Goal: Task Accomplishment & Management: Use online tool/utility

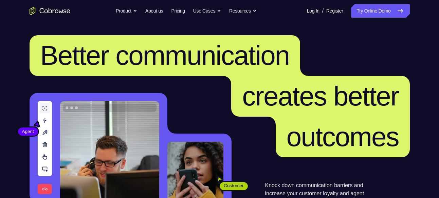
click at [397, 8] on icon at bounding box center [401, 11] width 8 height 8
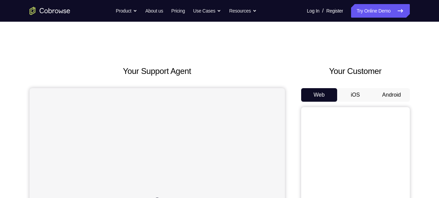
click at [392, 93] on button "Android" at bounding box center [392, 95] width 36 height 14
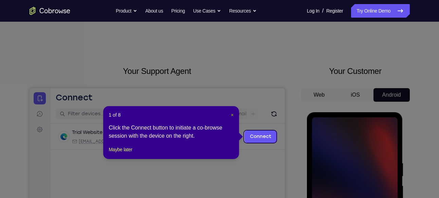
click at [232, 115] on span "×" at bounding box center [232, 114] width 3 height 5
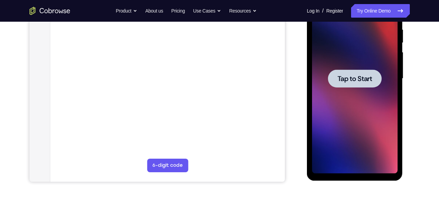
scroll to position [138, 0]
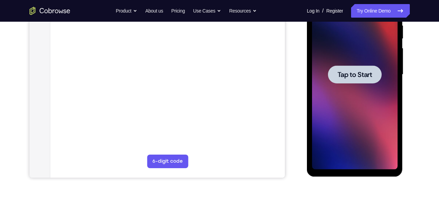
click at [330, 134] on div at bounding box center [355, 75] width 86 height 190
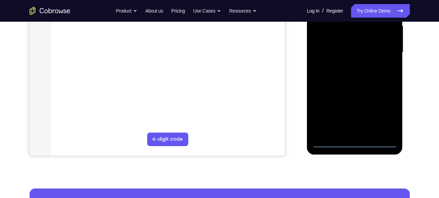
scroll to position [161, 0]
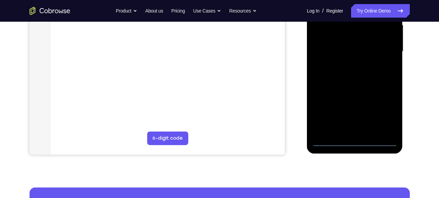
click at [356, 141] on div at bounding box center [355, 52] width 86 height 190
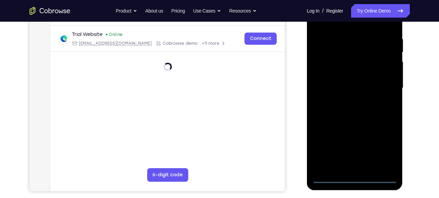
click at [378, 147] on div at bounding box center [355, 88] width 86 height 190
click at [385, 148] on div at bounding box center [355, 88] width 86 height 190
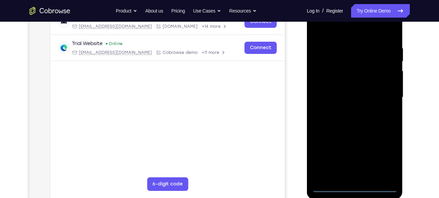
scroll to position [113, 0]
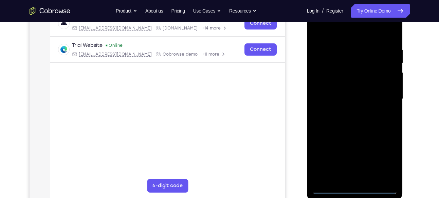
click at [346, 34] on div at bounding box center [355, 99] width 86 height 190
click at [388, 99] on div at bounding box center [355, 99] width 86 height 190
click at [348, 110] on div at bounding box center [355, 99] width 86 height 190
click at [345, 92] on div at bounding box center [355, 99] width 86 height 190
drag, startPoint x: 384, startPoint y: 57, endPoint x: 381, endPoint y: 36, distance: 21.0
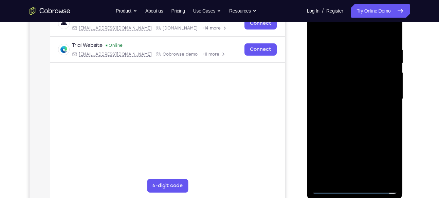
click at [381, 36] on div at bounding box center [355, 99] width 86 height 190
click at [374, 81] on div at bounding box center [355, 99] width 86 height 190
click at [393, 41] on div at bounding box center [355, 99] width 86 height 190
drag, startPoint x: 352, startPoint y: 38, endPoint x: 342, endPoint y: -3, distance: 42.4
click at [342, 0] on html "Online web based iOS Simulators and Android Emulators. Run iPhone, iPad, Mobile…" at bounding box center [355, 101] width 97 height 204
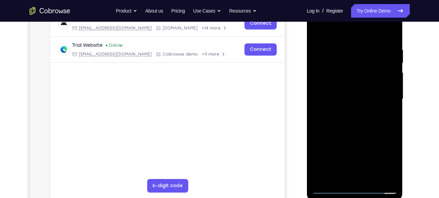
drag, startPoint x: 375, startPoint y: 135, endPoint x: 370, endPoint y: 103, distance: 32.4
click at [370, 103] on div at bounding box center [355, 99] width 86 height 190
drag, startPoint x: 380, startPoint y: 123, endPoint x: 373, endPoint y: 76, distance: 47.3
click at [373, 76] on div at bounding box center [355, 99] width 86 height 190
click at [391, 176] on div at bounding box center [355, 99] width 86 height 190
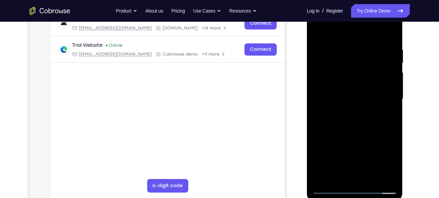
click at [374, 180] on div at bounding box center [355, 99] width 86 height 190
click at [353, 136] on div at bounding box center [355, 99] width 86 height 190
click at [340, 77] on div at bounding box center [355, 99] width 86 height 190
click at [317, 32] on div at bounding box center [355, 99] width 86 height 190
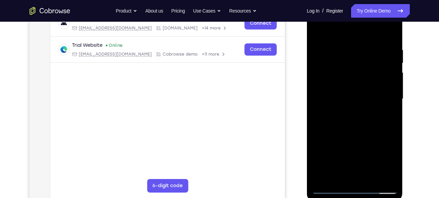
scroll to position [94, 0]
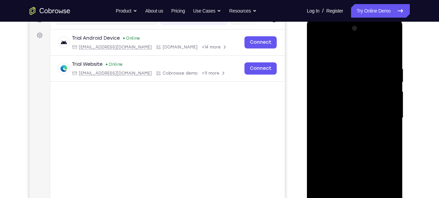
drag, startPoint x: 356, startPoint y: 90, endPoint x: 358, endPoint y: 132, distance: 42.5
click at [358, 132] on div at bounding box center [355, 118] width 86 height 190
click at [391, 49] on div at bounding box center [355, 118] width 86 height 190
click at [319, 51] on div at bounding box center [355, 118] width 86 height 190
click at [341, 65] on div at bounding box center [355, 118] width 86 height 190
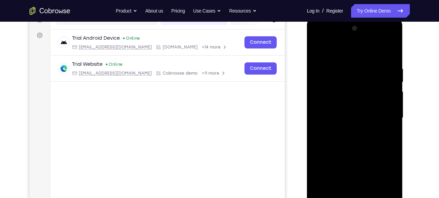
click at [381, 193] on div at bounding box center [355, 118] width 86 height 190
click at [387, 153] on div at bounding box center [355, 118] width 86 height 190
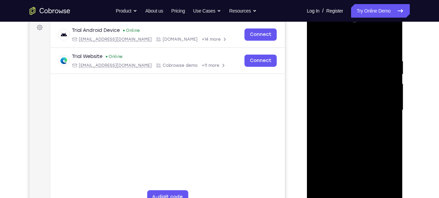
scroll to position [103, 0]
click at [387, 153] on div at bounding box center [355, 110] width 86 height 190
click at [394, 139] on div at bounding box center [355, 110] width 86 height 190
drag, startPoint x: 394, startPoint y: 139, endPoint x: 295, endPoint y: 158, distance: 101.1
click at [307, 158] on html "Online web based iOS Simulators and Android Emulators. Run iPhone, iPad, Mobile…" at bounding box center [355, 112] width 97 height 204
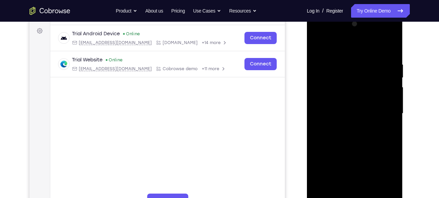
scroll to position [99, 0]
click at [390, 144] on div at bounding box center [355, 113] width 86 height 190
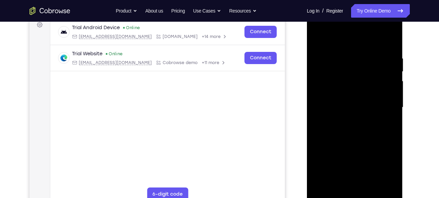
scroll to position [105, 0]
click at [382, 183] on div at bounding box center [355, 107] width 86 height 190
click at [384, 140] on div at bounding box center [355, 107] width 86 height 190
click at [382, 186] on div at bounding box center [355, 107] width 86 height 190
click at [391, 148] on div at bounding box center [355, 107] width 86 height 190
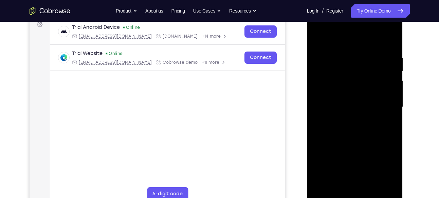
click at [372, 79] on div at bounding box center [355, 107] width 86 height 190
click at [395, 82] on div at bounding box center [355, 107] width 86 height 190
click at [393, 84] on div at bounding box center [355, 107] width 86 height 190
click at [390, 85] on div at bounding box center [355, 107] width 86 height 190
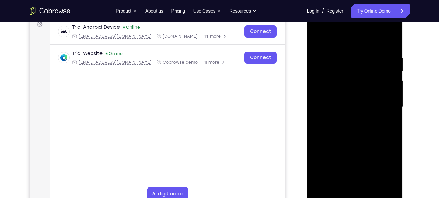
click at [390, 85] on div at bounding box center [355, 107] width 86 height 190
drag, startPoint x: 390, startPoint y: 85, endPoint x: 318, endPoint y: 84, distance: 72.7
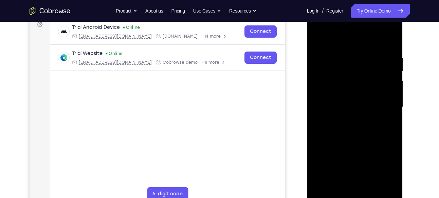
click at [318, 84] on div at bounding box center [355, 107] width 86 height 190
click at [385, 87] on div at bounding box center [355, 107] width 86 height 190
click at [389, 84] on div at bounding box center [355, 107] width 86 height 190
drag, startPoint x: 386, startPoint y: 69, endPoint x: 290, endPoint y: 101, distance: 100.9
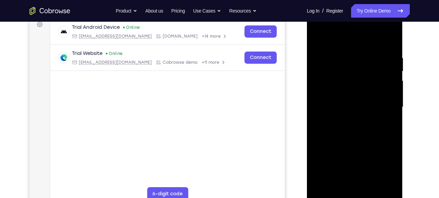
click at [307, 101] on html "Online web based iOS Simulators and Android Emulators. Run iPhone, iPad, Mobile…" at bounding box center [355, 109] width 97 height 204
click at [383, 61] on div at bounding box center [355, 107] width 86 height 190
drag, startPoint x: 387, startPoint y: 60, endPoint x: 295, endPoint y: 65, distance: 92.2
click at [307, 65] on html "Online web based iOS Simulators and Android Emulators. Run iPhone, iPad, Mobile…" at bounding box center [355, 109] width 97 height 204
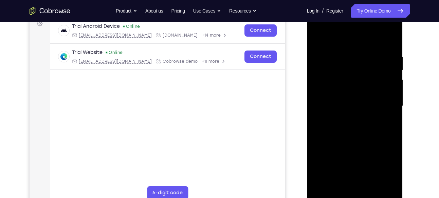
scroll to position [108, 0]
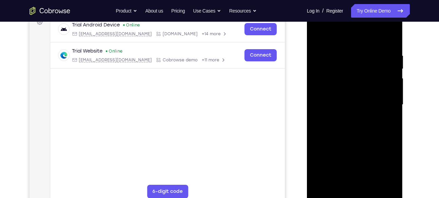
drag, startPoint x: 389, startPoint y: 84, endPoint x: 344, endPoint y: 89, distance: 45.5
click at [344, 89] on div at bounding box center [355, 105] width 86 height 190
click at [388, 74] on div at bounding box center [355, 105] width 86 height 190
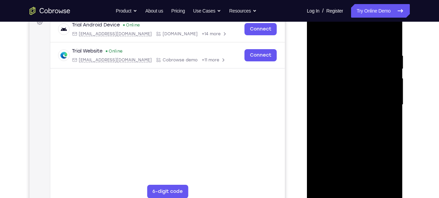
click at [388, 75] on div at bounding box center [355, 105] width 86 height 190
drag, startPoint x: 391, startPoint y: 60, endPoint x: 358, endPoint y: 69, distance: 34.0
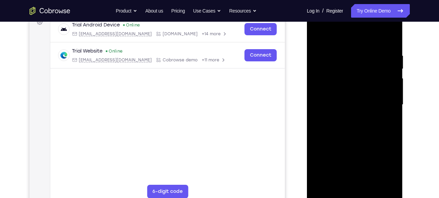
click at [358, 69] on div at bounding box center [355, 105] width 86 height 190
drag, startPoint x: 358, startPoint y: 86, endPoint x: 398, endPoint y: 83, distance: 39.5
click at [398, 83] on div at bounding box center [355, 106] width 96 height 202
click at [380, 89] on div at bounding box center [355, 105] width 86 height 190
click at [384, 87] on div at bounding box center [355, 105] width 86 height 190
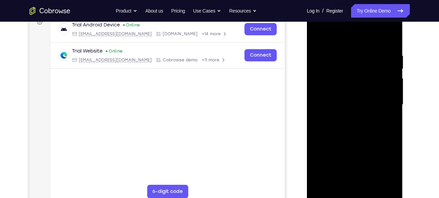
click at [384, 87] on div at bounding box center [355, 105] width 86 height 190
drag, startPoint x: 385, startPoint y: 88, endPoint x: 355, endPoint y: 99, distance: 31.9
click at [355, 99] on div at bounding box center [355, 105] width 86 height 190
drag, startPoint x: 388, startPoint y: 93, endPoint x: 324, endPoint y: 109, distance: 66.6
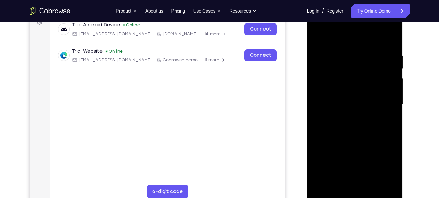
click at [324, 109] on div at bounding box center [355, 105] width 86 height 190
click at [379, 105] on div at bounding box center [355, 105] width 86 height 190
drag, startPoint x: 374, startPoint y: 105, endPoint x: 335, endPoint y: 123, distance: 43.6
click at [335, 123] on div at bounding box center [355, 105] width 86 height 190
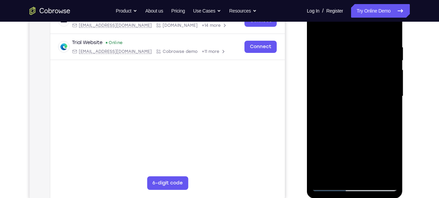
scroll to position [116, 0]
click at [388, 32] on div at bounding box center [355, 97] width 86 height 190
click at [322, 175] on div at bounding box center [355, 97] width 86 height 190
drag, startPoint x: 351, startPoint y: 68, endPoint x: 356, endPoint y: 127, distance: 60.0
click at [356, 127] on div at bounding box center [355, 97] width 86 height 190
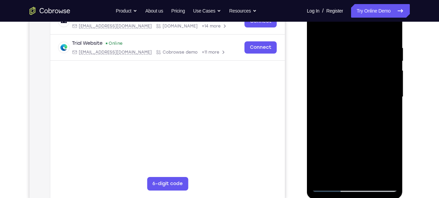
click at [342, 42] on div at bounding box center [355, 97] width 86 height 190
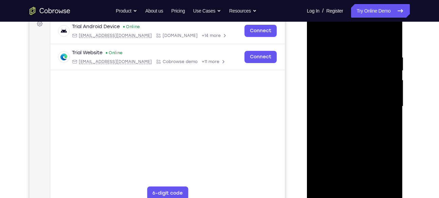
scroll to position [106, 0]
click at [389, 78] on div at bounding box center [355, 107] width 86 height 190
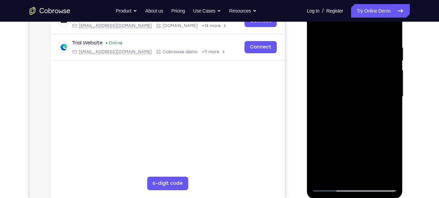
scroll to position [119, 0]
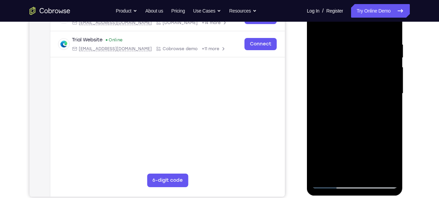
click at [391, 171] on div at bounding box center [355, 94] width 86 height 190
click at [381, 172] on div at bounding box center [355, 94] width 86 height 190
click at [392, 126] on div at bounding box center [355, 94] width 86 height 190
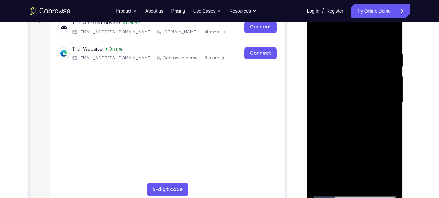
scroll to position [109, 0]
click at [389, 109] on div at bounding box center [355, 103] width 86 height 190
drag, startPoint x: 389, startPoint y: 119, endPoint x: 346, endPoint y: 132, distance: 45.1
click at [346, 132] on div at bounding box center [355, 103] width 86 height 190
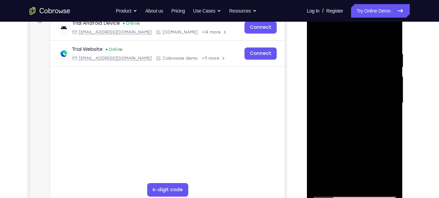
drag, startPoint x: 381, startPoint y: 124, endPoint x: 338, endPoint y: 132, distance: 43.9
click at [338, 132] on div at bounding box center [355, 103] width 86 height 190
click at [390, 106] on div at bounding box center [355, 103] width 86 height 190
drag, startPoint x: 390, startPoint y: 106, endPoint x: 345, endPoint y: 114, distance: 45.9
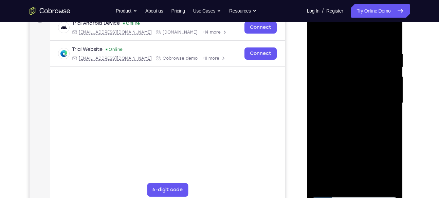
click at [345, 114] on div at bounding box center [355, 103] width 86 height 190
click at [391, 110] on div at bounding box center [355, 103] width 86 height 190
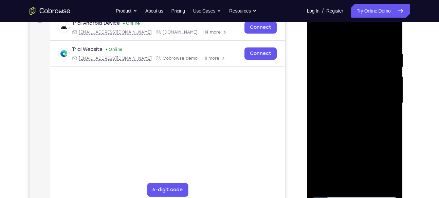
click at [387, 89] on div at bounding box center [355, 103] width 86 height 190
drag, startPoint x: 391, startPoint y: 77, endPoint x: 344, endPoint y: 93, distance: 49.9
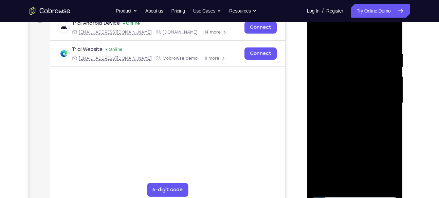
click at [344, 93] on div at bounding box center [355, 103] width 86 height 190
click at [388, 85] on div at bounding box center [355, 103] width 86 height 190
drag, startPoint x: 388, startPoint y: 85, endPoint x: 335, endPoint y: 93, distance: 54.4
click at [335, 93] on div at bounding box center [355, 103] width 86 height 190
click at [388, 84] on div at bounding box center [355, 103] width 86 height 190
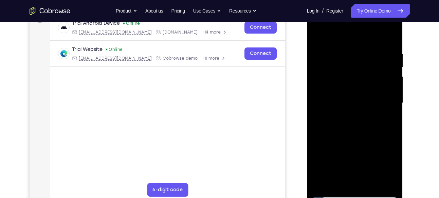
click at [389, 37] on div at bounding box center [355, 103] width 86 height 190
click at [318, 182] on div at bounding box center [355, 103] width 86 height 190
drag, startPoint x: 363, startPoint y: 103, endPoint x: 367, endPoint y: 157, distance: 54.8
click at [367, 157] on div at bounding box center [355, 103] width 86 height 190
click at [390, 182] on div at bounding box center [355, 103] width 86 height 190
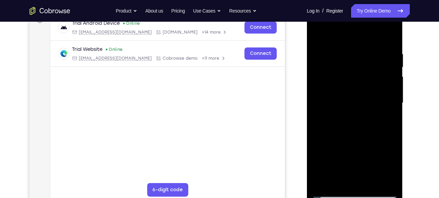
drag, startPoint x: 372, startPoint y: 165, endPoint x: 354, endPoint y: 82, distance: 84.7
click at [354, 82] on div at bounding box center [355, 103] width 86 height 190
drag, startPoint x: 350, startPoint y: 139, endPoint x: 343, endPoint y: 67, distance: 72.3
click at [343, 67] on div at bounding box center [355, 103] width 86 height 190
drag, startPoint x: 356, startPoint y: 118, endPoint x: 353, endPoint y: 61, distance: 57.2
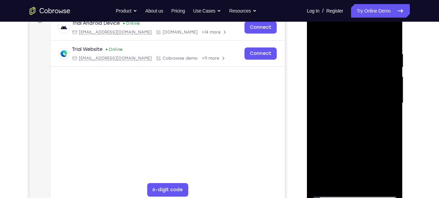
click at [353, 61] on div at bounding box center [355, 103] width 86 height 190
drag, startPoint x: 361, startPoint y: 86, endPoint x: 357, endPoint y: 44, distance: 41.6
click at [357, 44] on div at bounding box center [355, 103] width 86 height 190
drag, startPoint x: 353, startPoint y: 115, endPoint x: 351, endPoint y: 30, distance: 85.0
click at [351, 30] on div at bounding box center [355, 103] width 86 height 190
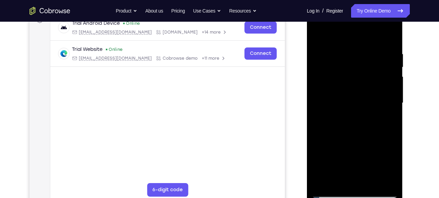
drag, startPoint x: 353, startPoint y: 122, endPoint x: 348, endPoint y: 44, distance: 78.6
click at [348, 44] on div at bounding box center [355, 103] width 86 height 190
drag, startPoint x: 355, startPoint y: 124, endPoint x: 349, endPoint y: 50, distance: 75.0
click at [349, 50] on div at bounding box center [355, 103] width 86 height 190
click at [363, 98] on div at bounding box center [355, 103] width 86 height 190
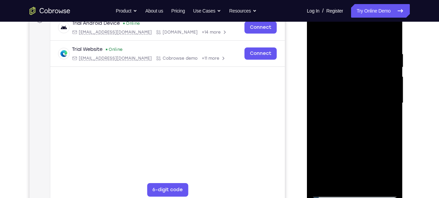
click at [363, 98] on div at bounding box center [355, 103] width 86 height 190
drag, startPoint x: 358, startPoint y: 124, endPoint x: 356, endPoint y: 53, distance: 71.7
click at [356, 53] on div at bounding box center [355, 103] width 86 height 190
drag, startPoint x: 368, startPoint y: 138, endPoint x: 359, endPoint y: 43, distance: 95.1
click at [359, 43] on div at bounding box center [355, 103] width 86 height 190
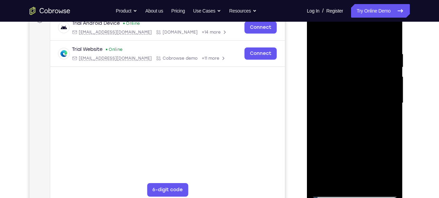
drag, startPoint x: 375, startPoint y: 75, endPoint x: 375, endPoint y: 127, distance: 52.3
click at [375, 127] on div at bounding box center [355, 103] width 86 height 190
drag, startPoint x: 368, startPoint y: 134, endPoint x: 365, endPoint y: 68, distance: 65.7
click at [365, 68] on div at bounding box center [355, 103] width 86 height 190
drag, startPoint x: 370, startPoint y: 134, endPoint x: 366, endPoint y: 39, distance: 94.9
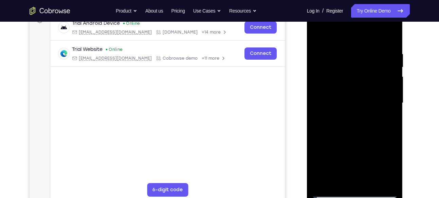
click at [366, 39] on div at bounding box center [355, 103] width 86 height 190
drag, startPoint x: 373, startPoint y: 129, endPoint x: 370, endPoint y: 56, distance: 73.1
click at [370, 56] on div at bounding box center [355, 103] width 86 height 190
drag, startPoint x: 369, startPoint y: 120, endPoint x: 365, endPoint y: 42, distance: 78.6
click at [365, 42] on div at bounding box center [355, 103] width 86 height 190
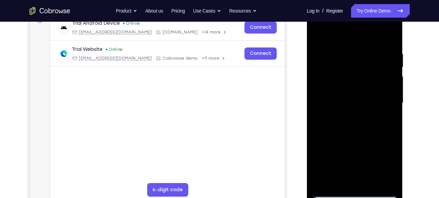
drag, startPoint x: 375, startPoint y: 125, endPoint x: 371, endPoint y: 62, distance: 62.6
click at [371, 62] on div at bounding box center [355, 103] width 86 height 190
click at [393, 72] on div at bounding box center [355, 103] width 86 height 190
drag, startPoint x: 352, startPoint y: 157, endPoint x: 346, endPoint y: 85, distance: 72.3
click at [346, 85] on div at bounding box center [355, 103] width 86 height 190
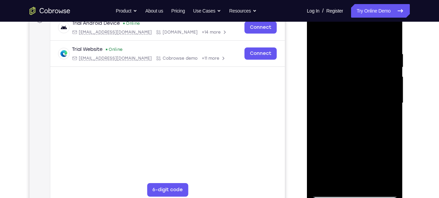
drag, startPoint x: 357, startPoint y: 156, endPoint x: 346, endPoint y: 71, distance: 86.3
click at [346, 71] on div at bounding box center [355, 103] width 86 height 190
drag, startPoint x: 357, startPoint y: 150, endPoint x: 339, endPoint y: 63, distance: 89.4
click at [339, 63] on div at bounding box center [355, 103] width 86 height 190
drag, startPoint x: 366, startPoint y: 130, endPoint x: 360, endPoint y: 76, distance: 54.1
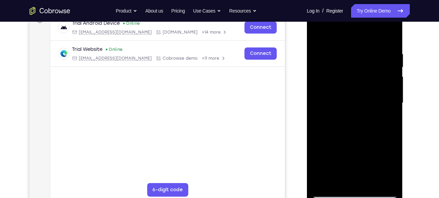
click at [360, 76] on div at bounding box center [355, 103] width 86 height 190
drag, startPoint x: 375, startPoint y: 145, endPoint x: 373, endPoint y: 91, distance: 54.8
click at [373, 91] on div at bounding box center [355, 103] width 86 height 190
drag, startPoint x: 381, startPoint y: 160, endPoint x: 379, endPoint y: 78, distance: 81.9
click at [379, 78] on div at bounding box center [355, 103] width 86 height 190
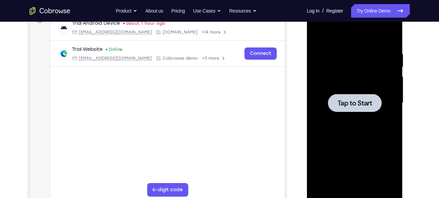
click at [364, 113] on div at bounding box center [355, 103] width 86 height 190
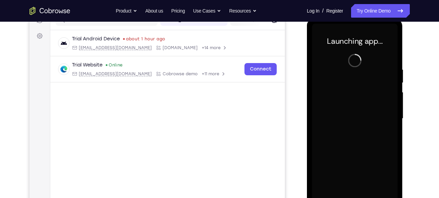
scroll to position [126, 0]
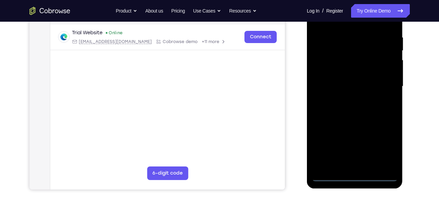
click at [357, 179] on div at bounding box center [355, 87] width 86 height 190
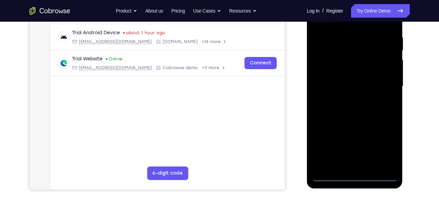
click at [380, 152] on div at bounding box center [355, 87] width 86 height 190
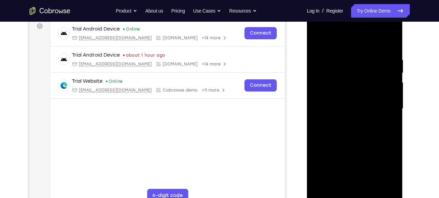
scroll to position [107, 0]
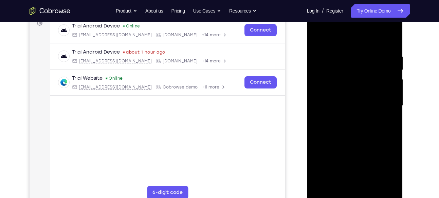
click at [343, 43] on div at bounding box center [355, 106] width 86 height 190
click at [385, 99] on div at bounding box center [355, 106] width 86 height 190
click at [348, 118] on div at bounding box center [355, 106] width 86 height 190
click at [341, 97] on div at bounding box center [355, 106] width 86 height 190
click at [346, 105] on div at bounding box center [355, 106] width 86 height 190
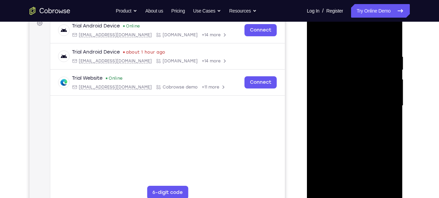
click at [336, 129] on div at bounding box center [355, 106] width 86 height 190
click at [348, 124] on div at bounding box center [355, 106] width 86 height 190
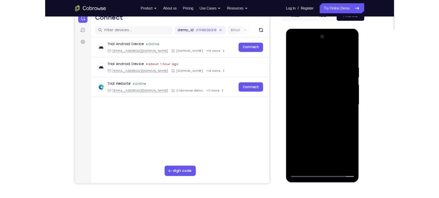
scroll to position [75, 0]
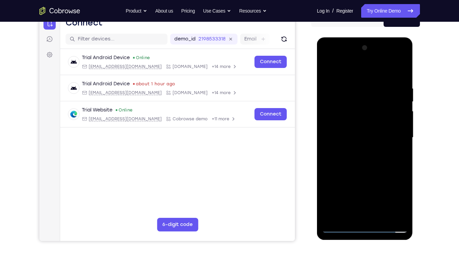
click at [401, 79] on div at bounding box center [365, 137] width 86 height 190
click at [380, 198] on div at bounding box center [365, 137] width 86 height 190
click at [364, 175] on div at bounding box center [365, 137] width 86 height 190
click at [354, 169] on div at bounding box center [365, 137] width 86 height 190
click at [325, 72] on div at bounding box center [365, 137] width 86 height 190
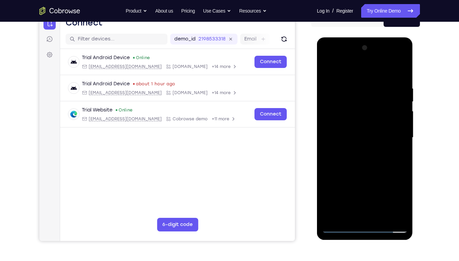
click at [325, 72] on div at bounding box center [365, 137] width 86 height 190
click at [362, 88] on div at bounding box center [365, 137] width 86 height 190
click at [400, 125] on div at bounding box center [365, 137] width 86 height 190
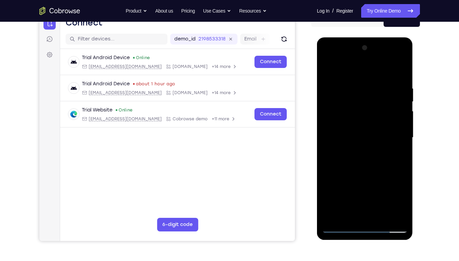
click at [400, 125] on div at bounding box center [365, 137] width 86 height 190
drag, startPoint x: 400, startPoint y: 125, endPoint x: 367, endPoint y: 126, distance: 32.6
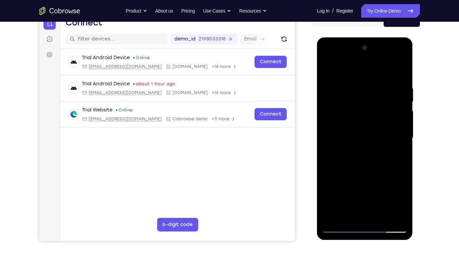
click at [367, 126] on div at bounding box center [365, 137] width 86 height 190
click at [395, 113] on div at bounding box center [365, 137] width 86 height 190
drag, startPoint x: 403, startPoint y: 95, endPoint x: 355, endPoint y: 108, distance: 50.5
click at [355, 108] on div at bounding box center [365, 137] width 86 height 190
click at [404, 108] on div at bounding box center [365, 137] width 86 height 190
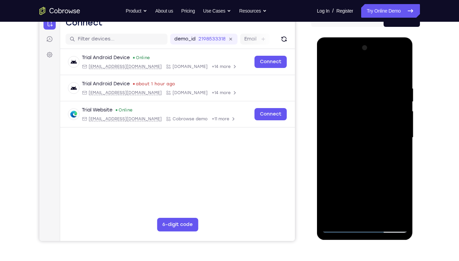
click at [401, 71] on div at bounding box center [365, 137] width 86 height 190
drag, startPoint x: 381, startPoint y: 98, endPoint x: 389, endPoint y: 164, distance: 67.5
click at [389, 164] on div at bounding box center [365, 137] width 86 height 190
click at [398, 91] on div at bounding box center [365, 137] width 86 height 190
click at [390, 195] on div at bounding box center [365, 137] width 86 height 190
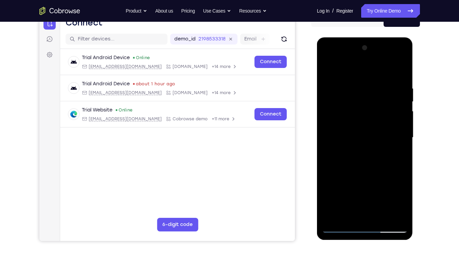
click at [390, 190] on div at bounding box center [365, 137] width 86 height 190
click at [337, 129] on div at bounding box center [365, 137] width 86 height 190
click at [345, 109] on div at bounding box center [365, 137] width 86 height 190
click at [399, 198] on div at bounding box center [365, 137] width 86 height 190
click at [373, 173] on div at bounding box center [365, 137] width 86 height 190
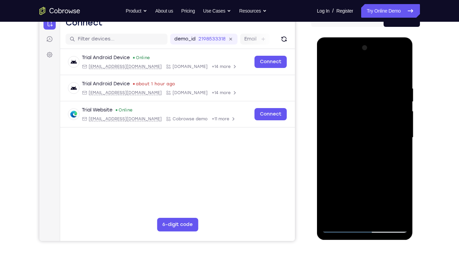
click at [352, 156] on div at bounding box center [365, 137] width 86 height 190
click at [333, 148] on div at bounding box center [365, 137] width 86 height 190
click at [337, 198] on div at bounding box center [365, 137] width 86 height 190
click at [380, 83] on div at bounding box center [365, 137] width 86 height 190
click at [374, 135] on div at bounding box center [365, 137] width 86 height 190
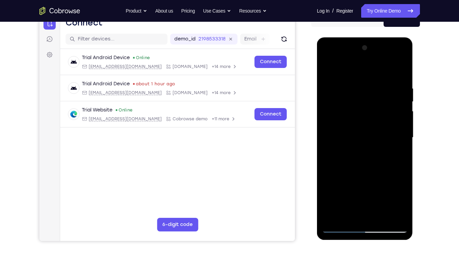
click at [342, 195] on div at bounding box center [365, 137] width 86 height 190
click at [382, 198] on div at bounding box center [365, 137] width 86 height 190
click at [354, 80] on div at bounding box center [365, 137] width 86 height 190
click at [355, 100] on div at bounding box center [365, 137] width 86 height 190
click at [349, 198] on div at bounding box center [365, 137] width 86 height 190
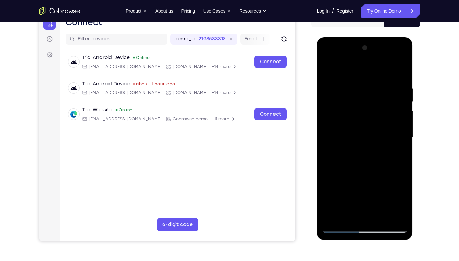
click at [358, 171] on div at bounding box center [365, 137] width 86 height 190
click at [395, 153] on div at bounding box center [365, 137] width 86 height 190
drag, startPoint x: 354, startPoint y: 107, endPoint x: 358, endPoint y: 137, distance: 30.6
click at [358, 137] on div at bounding box center [365, 137] width 86 height 190
drag, startPoint x: 355, startPoint y: 92, endPoint x: 359, endPoint y: 122, distance: 30.5
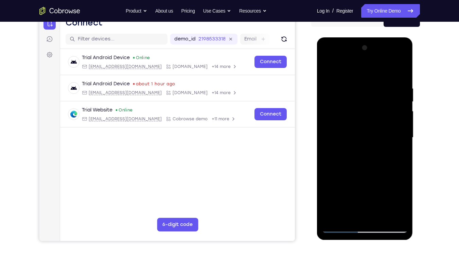
click at [359, 122] on div at bounding box center [365, 137] width 86 height 190
click at [390, 90] on div at bounding box center [365, 137] width 86 height 190
click at [336, 87] on div at bounding box center [365, 137] width 86 height 190
click at [362, 94] on div at bounding box center [365, 137] width 86 height 190
click at [333, 198] on div at bounding box center [365, 137] width 86 height 190
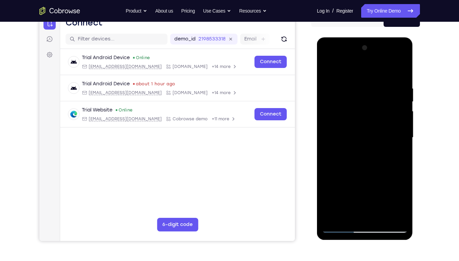
click at [401, 67] on div at bounding box center [365, 137] width 86 height 190
drag, startPoint x: 366, startPoint y: 101, endPoint x: 372, endPoint y: 158, distance: 57.4
click at [372, 158] on div at bounding box center [365, 137] width 86 height 190
click at [368, 82] on div at bounding box center [365, 137] width 86 height 190
click at [343, 198] on div at bounding box center [365, 137] width 86 height 190
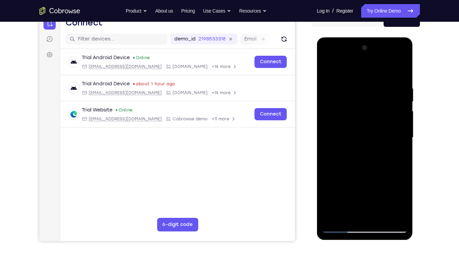
drag, startPoint x: 361, startPoint y: 152, endPoint x: 359, endPoint y: 129, distance: 23.5
click at [359, 129] on div at bounding box center [365, 137] width 86 height 190
drag, startPoint x: 365, startPoint y: 114, endPoint x: 363, endPoint y: 161, distance: 46.6
click at [363, 161] on div at bounding box center [365, 137] width 86 height 190
click at [329, 70] on div at bounding box center [365, 137] width 86 height 190
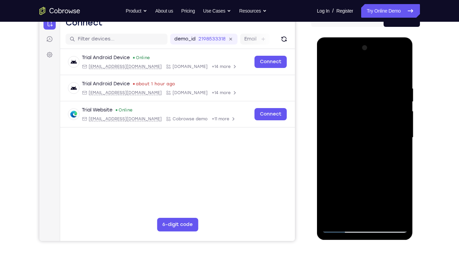
drag, startPoint x: 351, startPoint y: 169, endPoint x: 352, endPoint y: 116, distance: 53.0
click at [352, 116] on div at bounding box center [365, 137] width 86 height 190
drag, startPoint x: 352, startPoint y: 184, endPoint x: 346, endPoint y: 127, distance: 57.8
click at [346, 127] on div at bounding box center [365, 137] width 86 height 190
drag, startPoint x: 346, startPoint y: 185, endPoint x: 345, endPoint y: 127, distance: 58.1
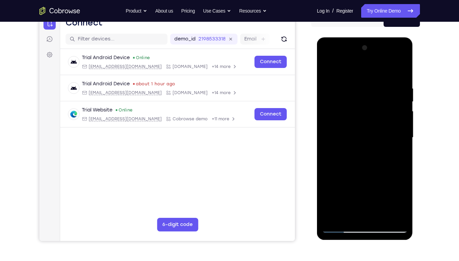
click at [345, 127] on div at bounding box center [365, 137] width 86 height 190
drag, startPoint x: 352, startPoint y: 181, endPoint x: 348, endPoint y: 107, distance: 74.9
click at [348, 107] on div at bounding box center [365, 137] width 86 height 190
click at [331, 129] on div at bounding box center [365, 137] width 86 height 190
click at [326, 71] on div at bounding box center [365, 137] width 86 height 190
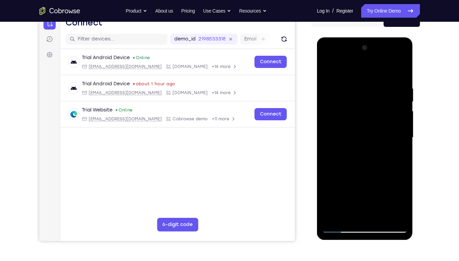
drag, startPoint x: 357, startPoint y: 174, endPoint x: 361, endPoint y: 99, distance: 75.9
click at [361, 99] on div at bounding box center [365, 137] width 86 height 190
drag, startPoint x: 355, startPoint y: 191, endPoint x: 358, endPoint y: 106, distance: 85.7
click at [358, 106] on div at bounding box center [365, 137] width 86 height 190
drag, startPoint x: 357, startPoint y: 176, endPoint x: 360, endPoint y: 109, distance: 66.7
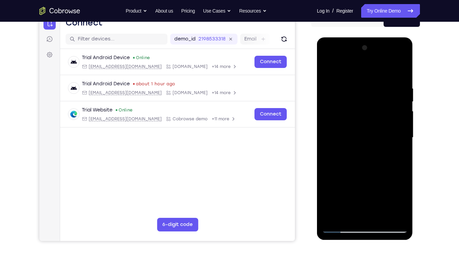
click at [360, 109] on div at bounding box center [365, 137] width 86 height 190
drag, startPoint x: 355, startPoint y: 177, endPoint x: 354, endPoint y: 112, distance: 64.6
click at [354, 112] on div at bounding box center [365, 137] width 86 height 190
drag, startPoint x: 352, startPoint y: 176, endPoint x: 351, endPoint y: 106, distance: 70.0
click at [351, 106] on div at bounding box center [365, 137] width 86 height 190
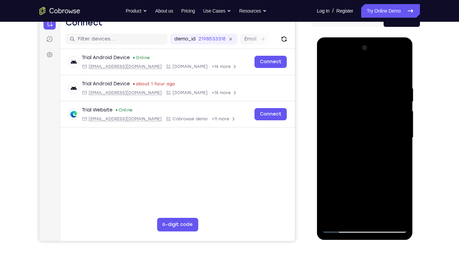
drag, startPoint x: 347, startPoint y: 180, endPoint x: 348, endPoint y: 109, distance: 71.0
click at [348, 109] on div at bounding box center [365, 137] width 86 height 190
drag, startPoint x: 350, startPoint y: 145, endPoint x: 344, endPoint y: 79, distance: 66.8
click at [344, 79] on div at bounding box center [365, 137] width 86 height 190
drag, startPoint x: 348, startPoint y: 165, endPoint x: 336, endPoint y: 114, distance: 52.0
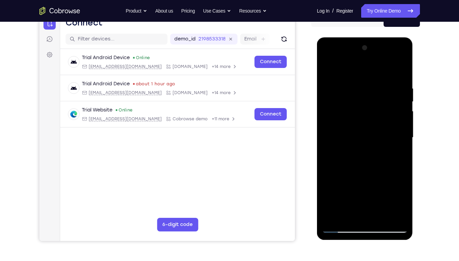
click at [336, 114] on div at bounding box center [365, 137] width 86 height 190
click at [335, 198] on div at bounding box center [365, 137] width 86 height 190
click at [360, 87] on div at bounding box center [365, 137] width 86 height 190
click at [389, 121] on div at bounding box center [365, 137] width 86 height 190
click at [401, 120] on div at bounding box center [365, 137] width 86 height 190
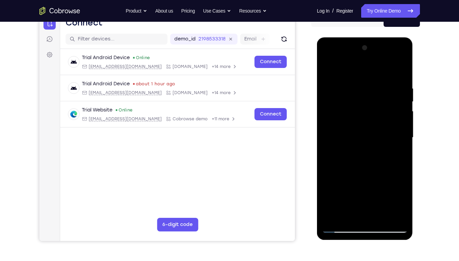
drag, startPoint x: 401, startPoint y: 120, endPoint x: 351, endPoint y: 124, distance: 50.1
click at [351, 124] on div at bounding box center [365, 137] width 86 height 190
click at [402, 120] on div at bounding box center [365, 137] width 86 height 190
click at [392, 198] on div at bounding box center [365, 137] width 86 height 190
click at [394, 174] on div at bounding box center [365, 137] width 86 height 190
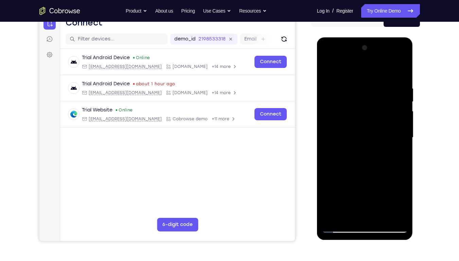
click at [394, 174] on div at bounding box center [365, 137] width 86 height 190
drag, startPoint x: 394, startPoint y: 174, endPoint x: 343, endPoint y: 177, distance: 50.4
click at [343, 177] on div at bounding box center [365, 137] width 86 height 190
click at [395, 149] on div at bounding box center [365, 137] width 86 height 190
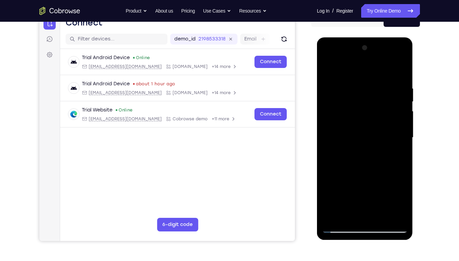
click at [395, 149] on div at bounding box center [365, 137] width 86 height 190
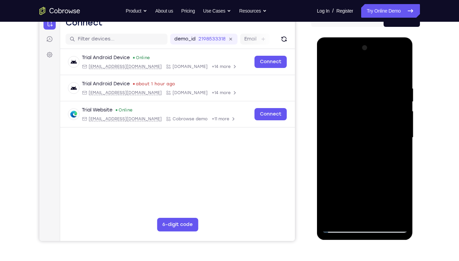
click at [391, 198] on div at bounding box center [365, 137] width 86 height 190
click at [393, 195] on div at bounding box center [365, 137] width 86 height 190
drag, startPoint x: 394, startPoint y: 193, endPoint x: 360, endPoint y: 194, distance: 33.3
click at [360, 194] on div at bounding box center [365, 137] width 86 height 190
click at [394, 177] on div at bounding box center [365, 137] width 86 height 190
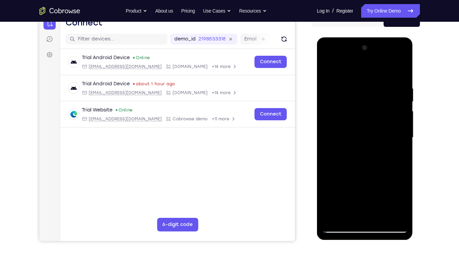
drag, startPoint x: 394, startPoint y: 177, endPoint x: 314, endPoint y: 175, distance: 80.9
click at [317, 175] on html "Online web based iOS Simulators and Android Emulators. Run iPhone, iPad, Mobile…" at bounding box center [365, 139] width 97 height 204
drag, startPoint x: 402, startPoint y: 155, endPoint x: 353, endPoint y: 156, distance: 48.9
click at [353, 156] on div at bounding box center [365, 137] width 86 height 190
click at [399, 144] on div at bounding box center [365, 137] width 86 height 190
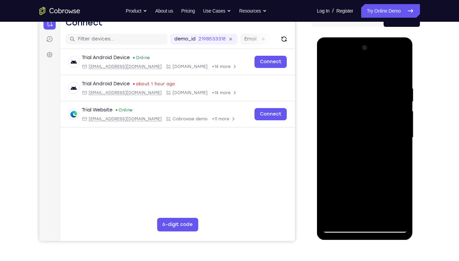
click at [399, 144] on div at bounding box center [365, 137] width 86 height 190
click at [403, 141] on div at bounding box center [365, 137] width 86 height 190
click at [398, 144] on div at bounding box center [365, 137] width 86 height 190
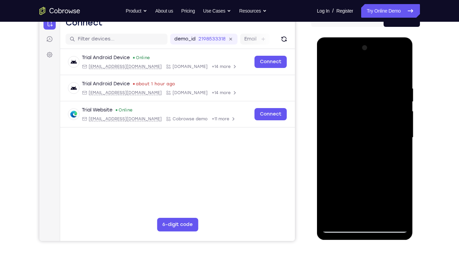
drag, startPoint x: 398, startPoint y: 144, endPoint x: 329, endPoint y: 142, distance: 69.0
click at [329, 142] on div at bounding box center [365, 137] width 86 height 190
click at [401, 73] on div at bounding box center [365, 137] width 86 height 190
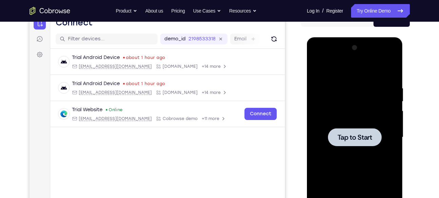
click at [350, 113] on div at bounding box center [355, 137] width 86 height 190
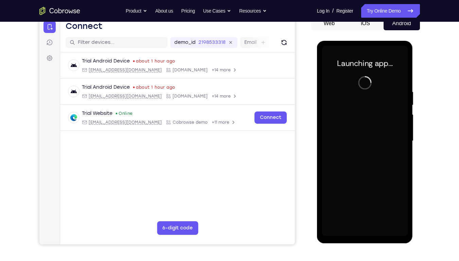
scroll to position [71, 0]
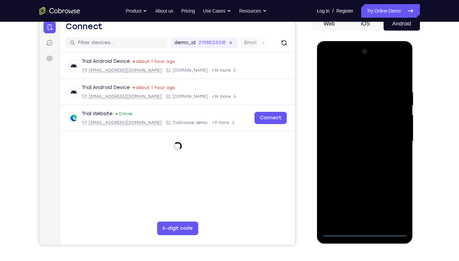
click at [366, 198] on div at bounding box center [365, 141] width 86 height 190
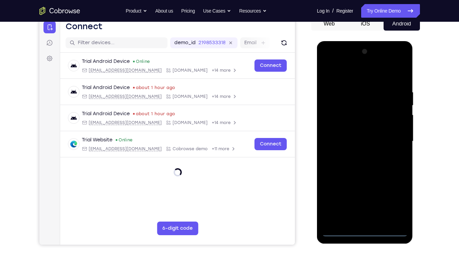
click at [397, 198] on div at bounding box center [365, 141] width 86 height 190
click at [344, 77] on div at bounding box center [365, 141] width 86 height 190
click at [391, 135] on div at bounding box center [365, 141] width 86 height 190
click at [377, 198] on div at bounding box center [365, 141] width 86 height 190
click at [343, 136] on div at bounding box center [365, 141] width 86 height 190
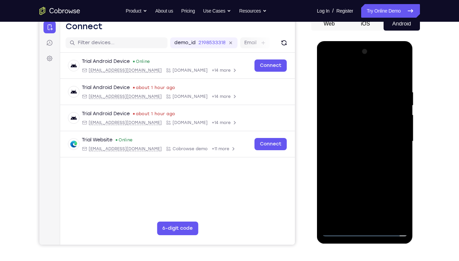
drag, startPoint x: 393, startPoint y: 92, endPoint x: 388, endPoint y: 78, distance: 14.3
click at [388, 78] on div at bounding box center [365, 141] width 86 height 190
click at [368, 130] on div at bounding box center [365, 141] width 86 height 190
click at [361, 164] on div at bounding box center [365, 141] width 86 height 190
click at [360, 160] on div at bounding box center [365, 141] width 86 height 190
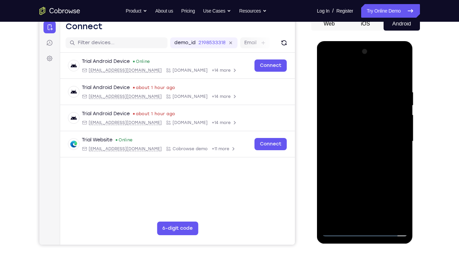
click at [398, 87] on div at bounding box center [365, 141] width 86 height 190
click at [397, 86] on div at bounding box center [365, 141] width 86 height 190
click at [399, 87] on div at bounding box center [365, 141] width 86 height 190
click at [357, 198] on div at bounding box center [365, 141] width 86 height 190
click at [359, 198] on div at bounding box center [365, 141] width 86 height 190
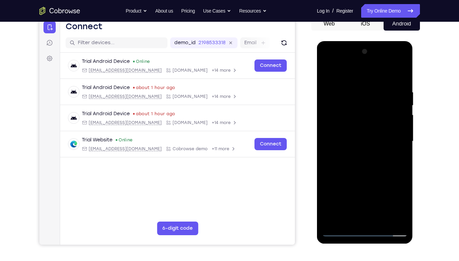
drag, startPoint x: 357, startPoint y: 79, endPoint x: 346, endPoint y: 45, distance: 35.3
click at [346, 45] on div at bounding box center [365, 142] width 96 height 202
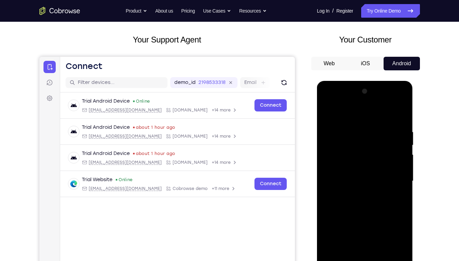
scroll to position [12, 0]
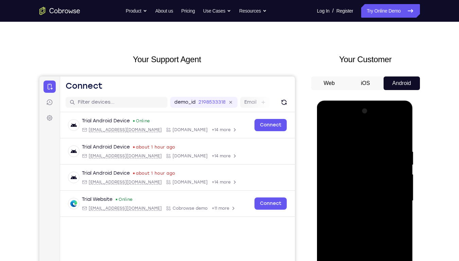
click at [0, 0] on button "Android" at bounding box center [0, 0] width 0 height 0
click at [381, 13] on link "Try Online Demo" at bounding box center [390, 11] width 58 height 14
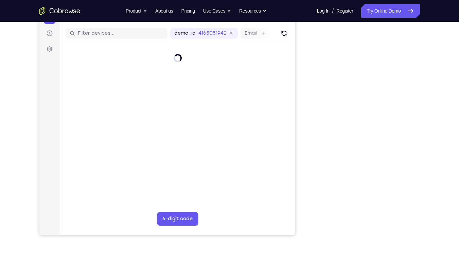
scroll to position [81, 0]
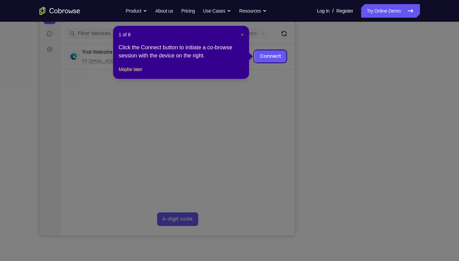
click at [243, 33] on span "×" at bounding box center [242, 34] width 3 height 5
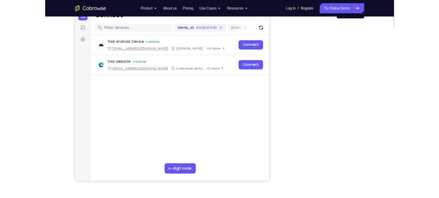
scroll to position [78, 0]
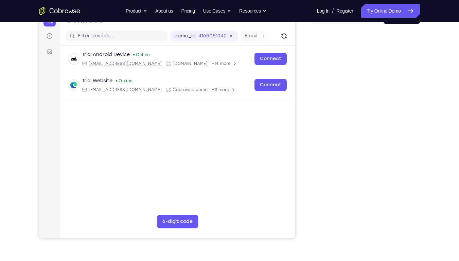
click at [452, 171] on div "Your Support Agent Your Customer Web iOS Android Next Steps We’d be happy to gi…" at bounding box center [229, 168] width 459 height 448
click at [422, 184] on div "Your Support Agent Your Customer Web iOS Android Next Steps We’d be happy to gi…" at bounding box center [229, 168] width 435 height 448
click at [302, 191] on div "Your Support Agent Your Customer Web iOS Android" at bounding box center [229, 112] width 381 height 251
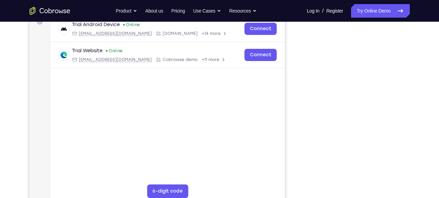
scroll to position [104, 0]
